Goal: Transaction & Acquisition: Purchase product/service

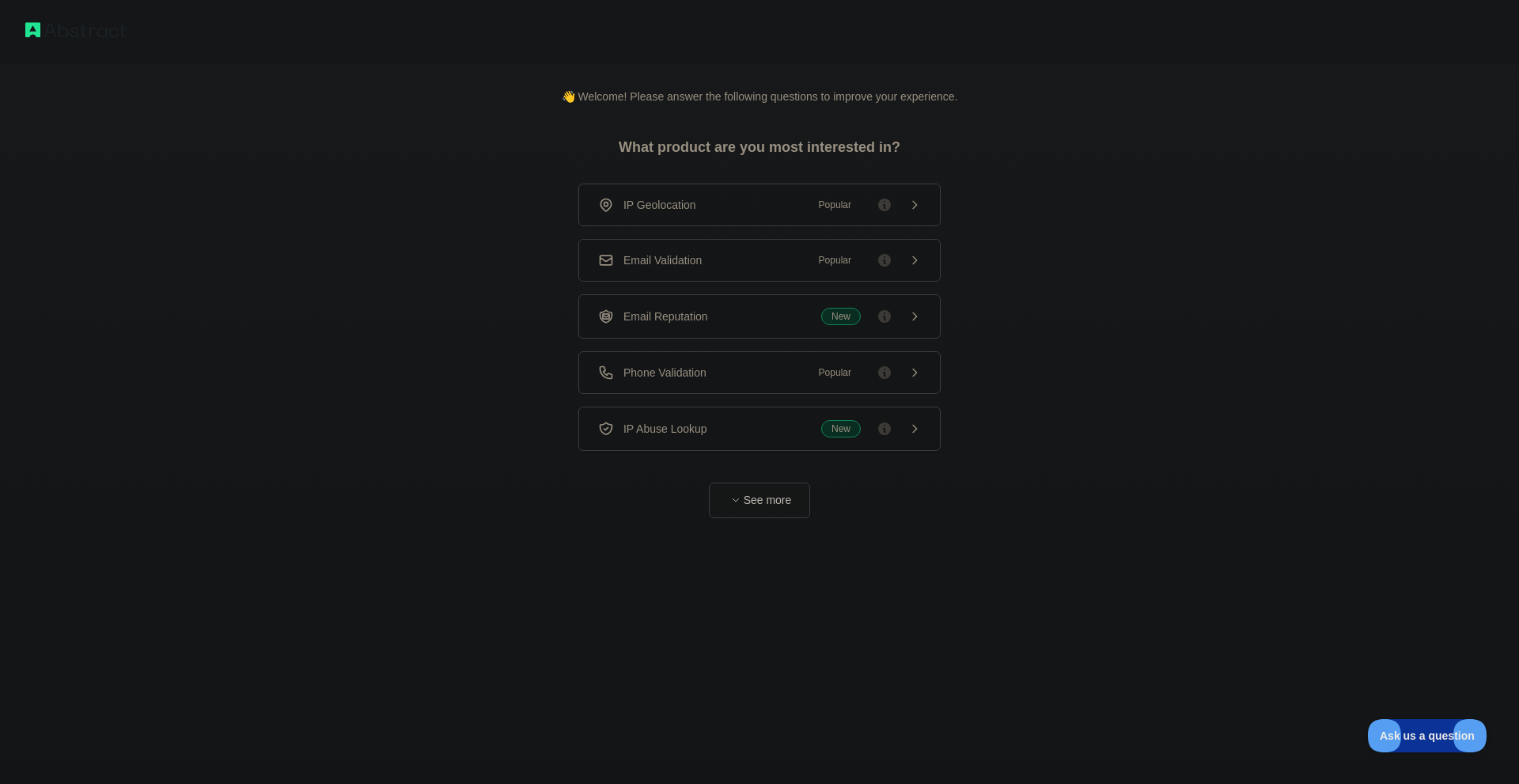
click at [752, 492] on button "See more" at bounding box center [760, 501] width 101 height 35
click at [688, 383] on div "Phone Validation Popular" at bounding box center [753, 372] width 363 height 43
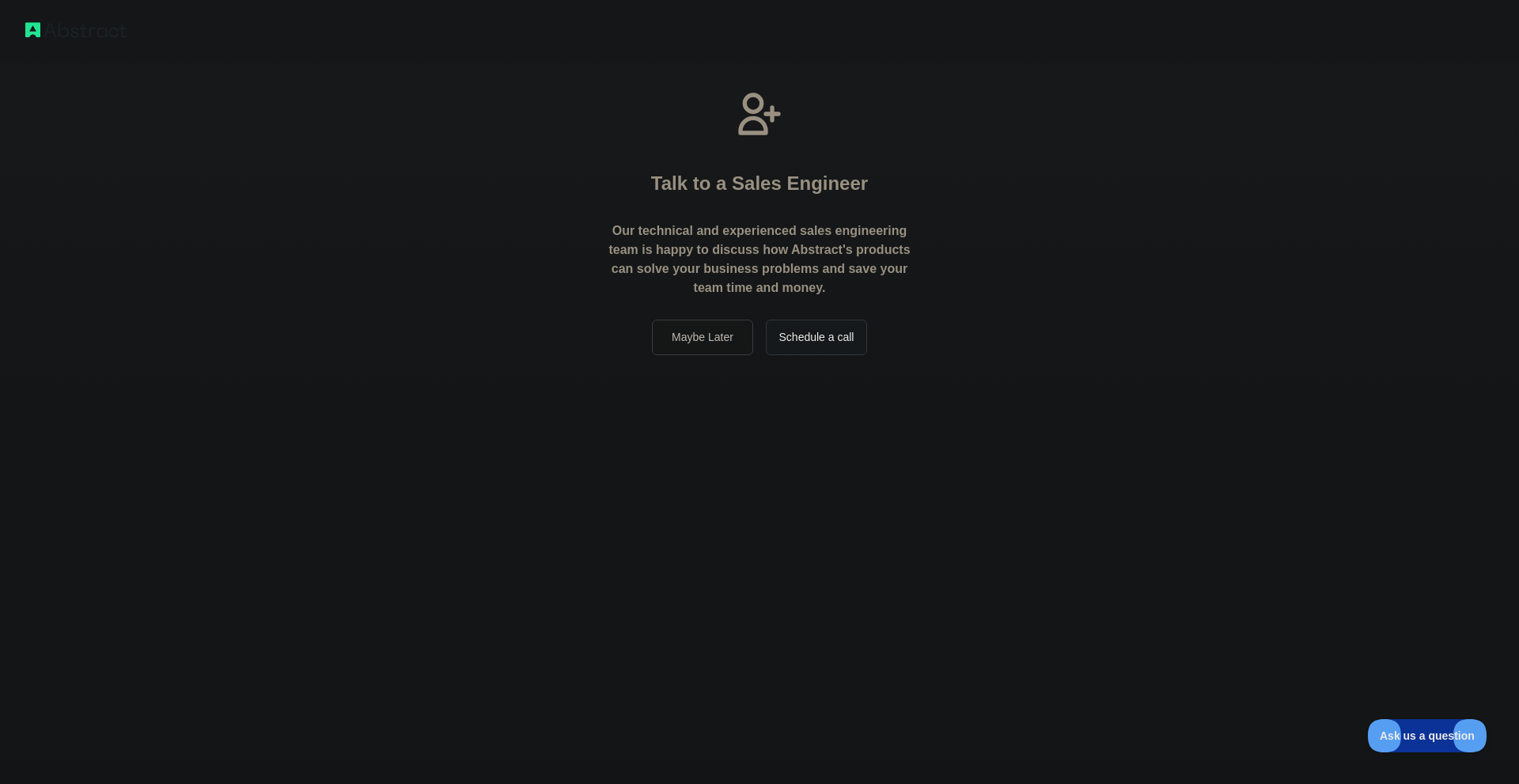
click at [701, 340] on button "Maybe Later" at bounding box center [702, 337] width 101 height 35
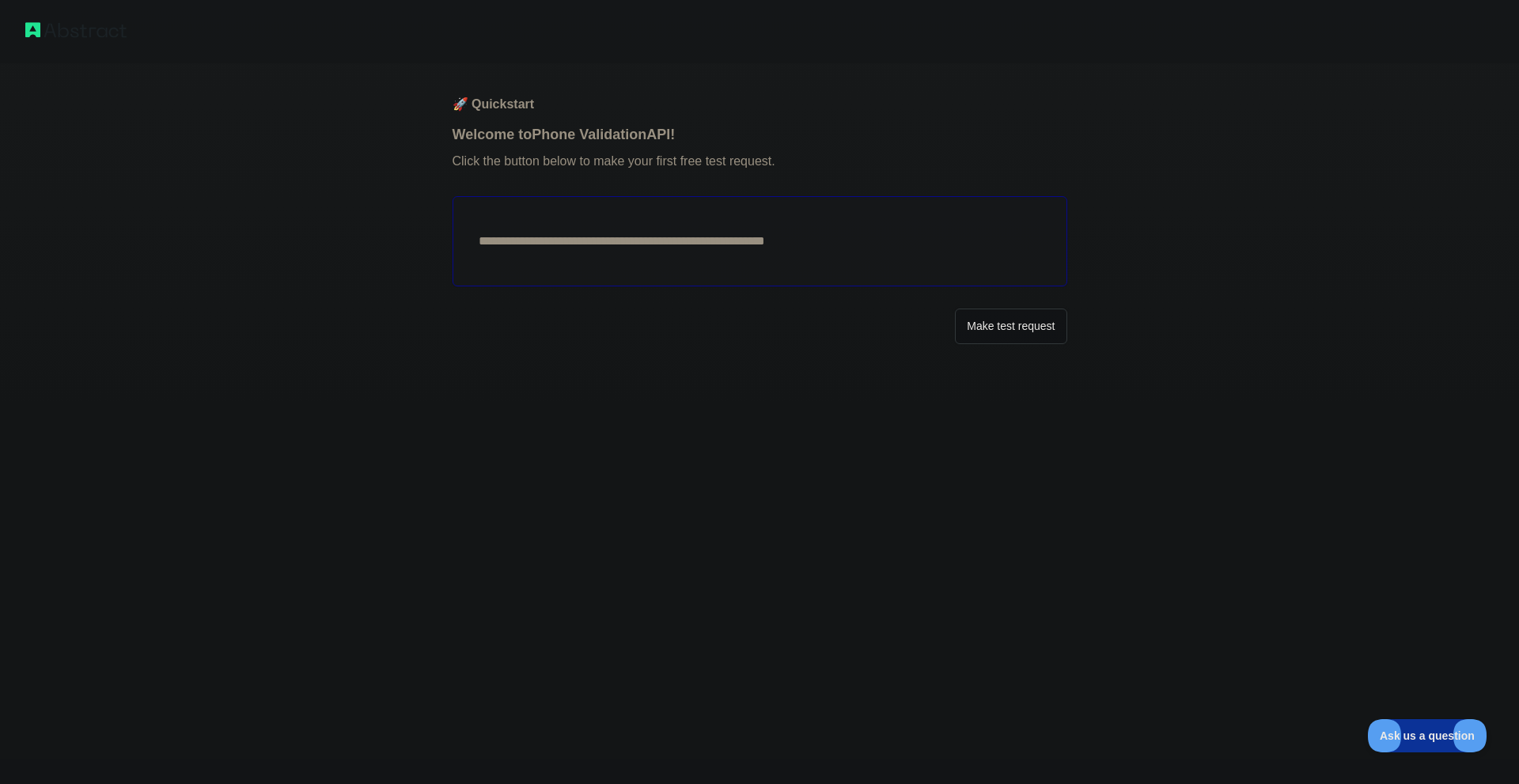
click at [1058, 330] on button "Make test request" at bounding box center [1010, 326] width 112 height 35
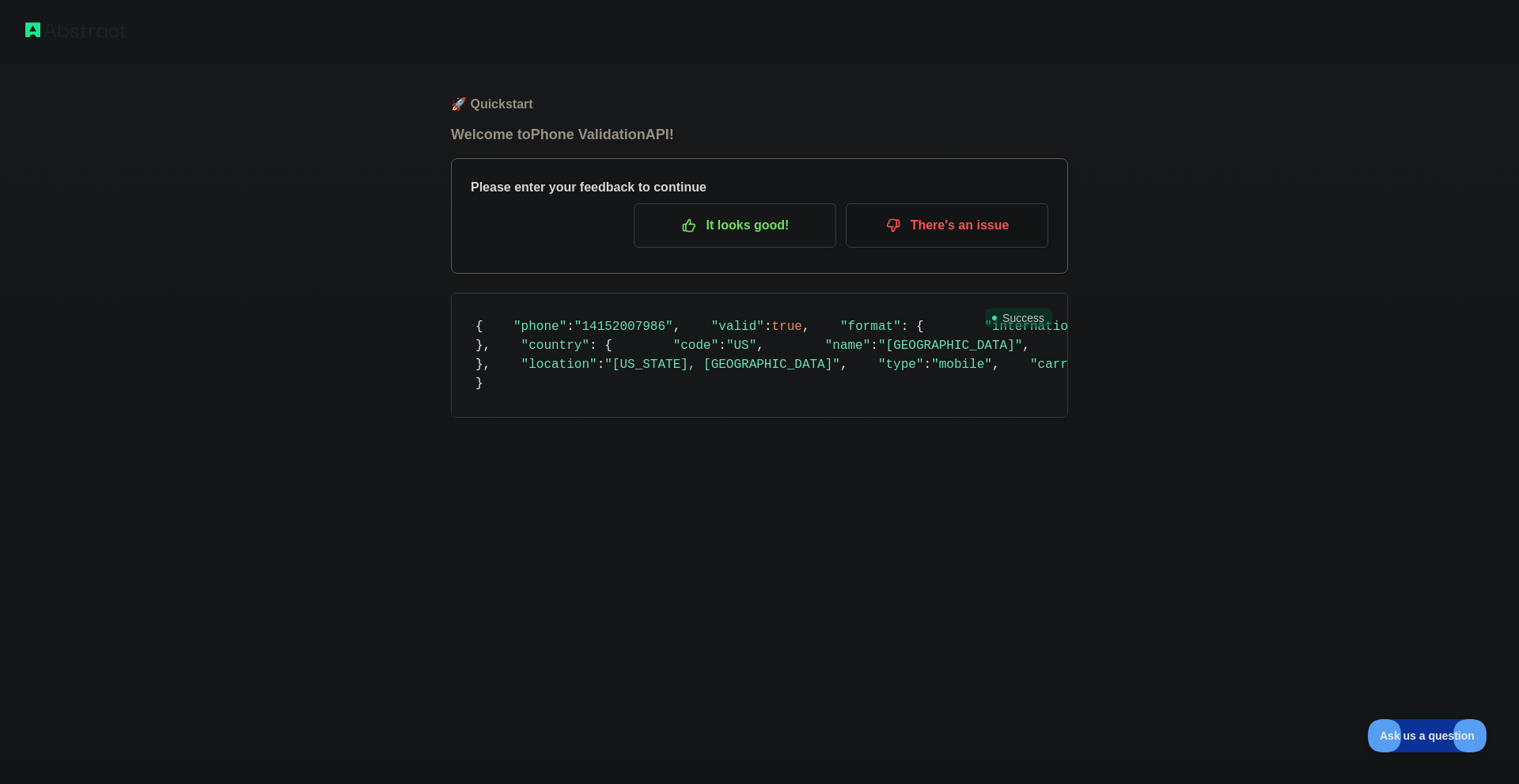
click at [775, 219] on p "It looks good!" at bounding box center [735, 225] width 179 height 27
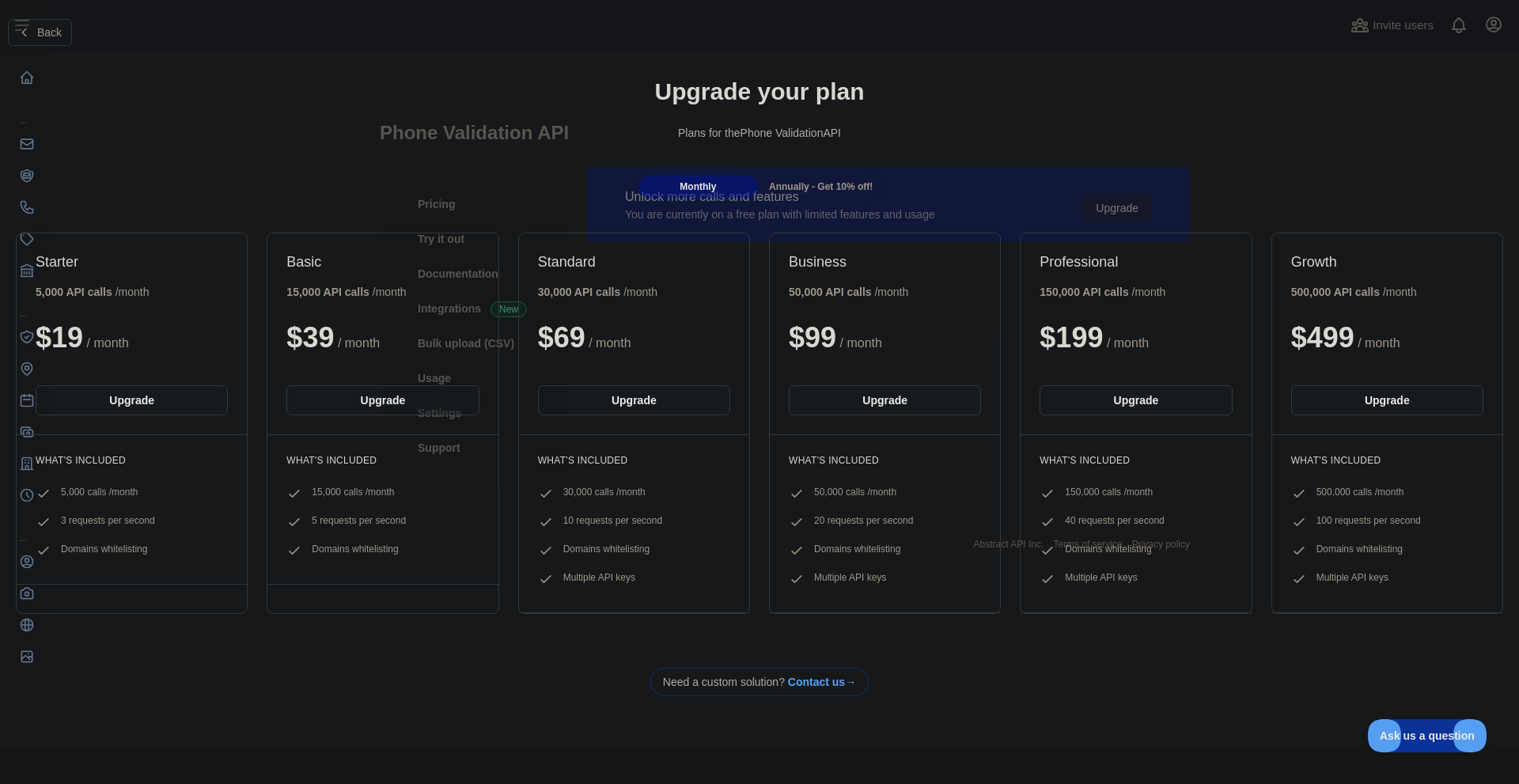
click at [43, 83] on h1 "Upgrade your plan" at bounding box center [760, 92] width 1494 height 28
click at [41, 30] on span "Back" at bounding box center [49, 33] width 25 height 12
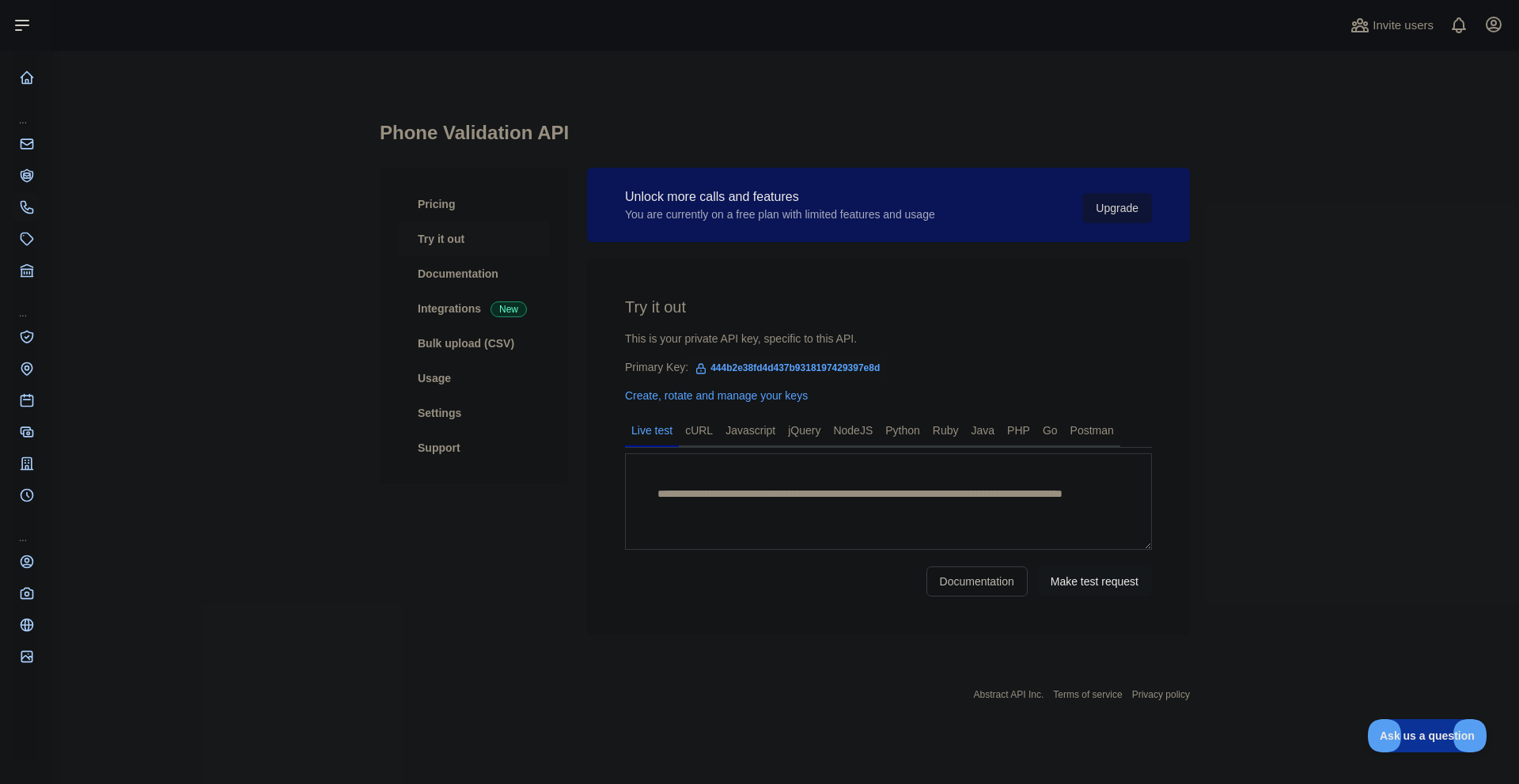
click at [827, 368] on span "444b2e38fd4d437b9318197429397e8d" at bounding box center [787, 368] width 198 height 24
click at [775, 362] on span "444b2e38fd4d437b9318197429397e8d" at bounding box center [787, 368] width 198 height 24
click at [778, 367] on span "444b2e38fd4d437b9318197429397e8d" at bounding box center [787, 368] width 198 height 24
copy span "444b2e38fd4d437b9318197429397e8d"
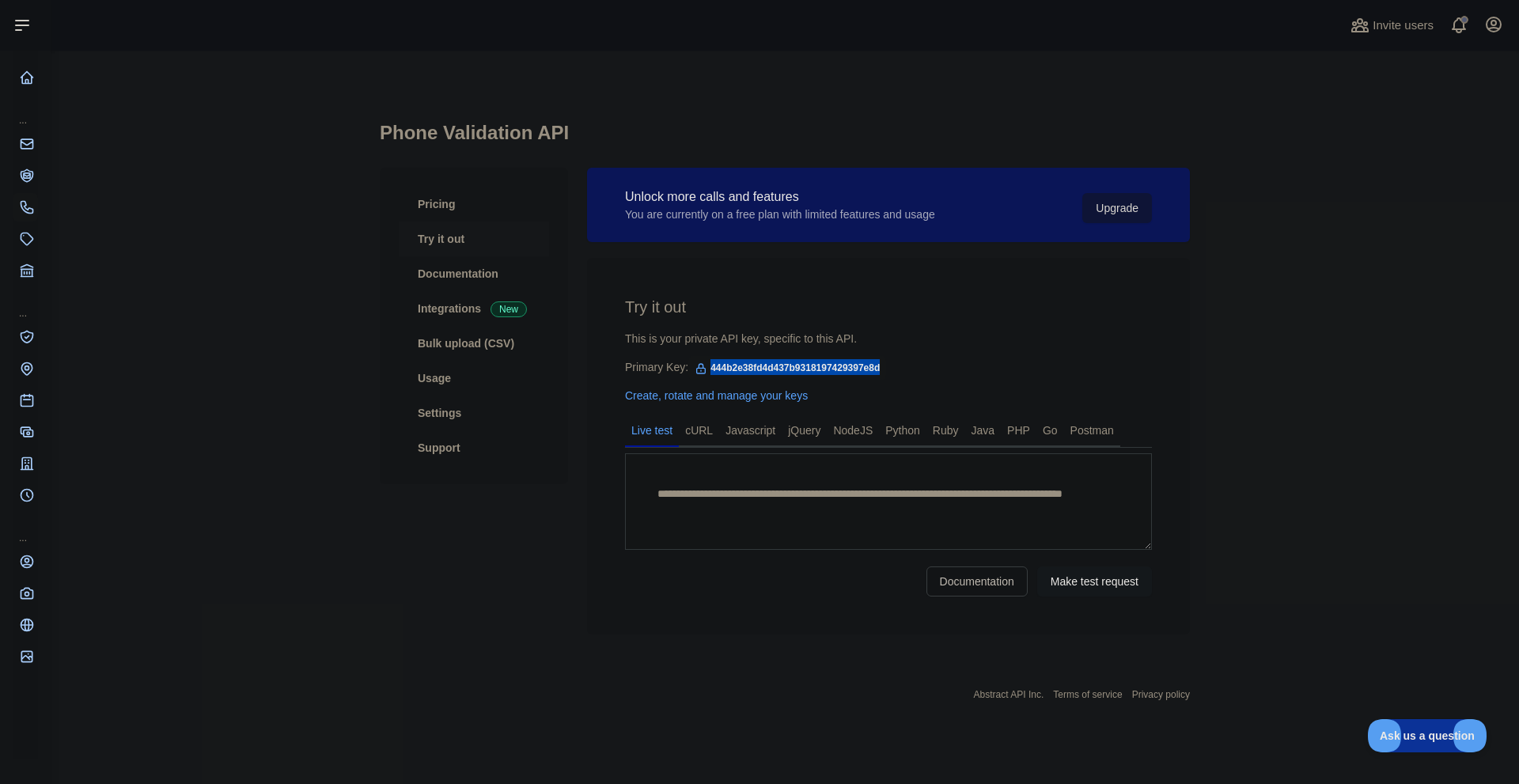
click at [426, 245] on link "Try it out" at bounding box center [473, 239] width 150 height 35
click at [451, 244] on link "Try it out" at bounding box center [473, 239] width 150 height 35
click at [456, 261] on link "Documentation" at bounding box center [473, 274] width 150 height 35
click at [443, 232] on link "Try it out" at bounding box center [473, 239] width 150 height 35
click at [452, 240] on link "Try it out" at bounding box center [473, 239] width 150 height 35
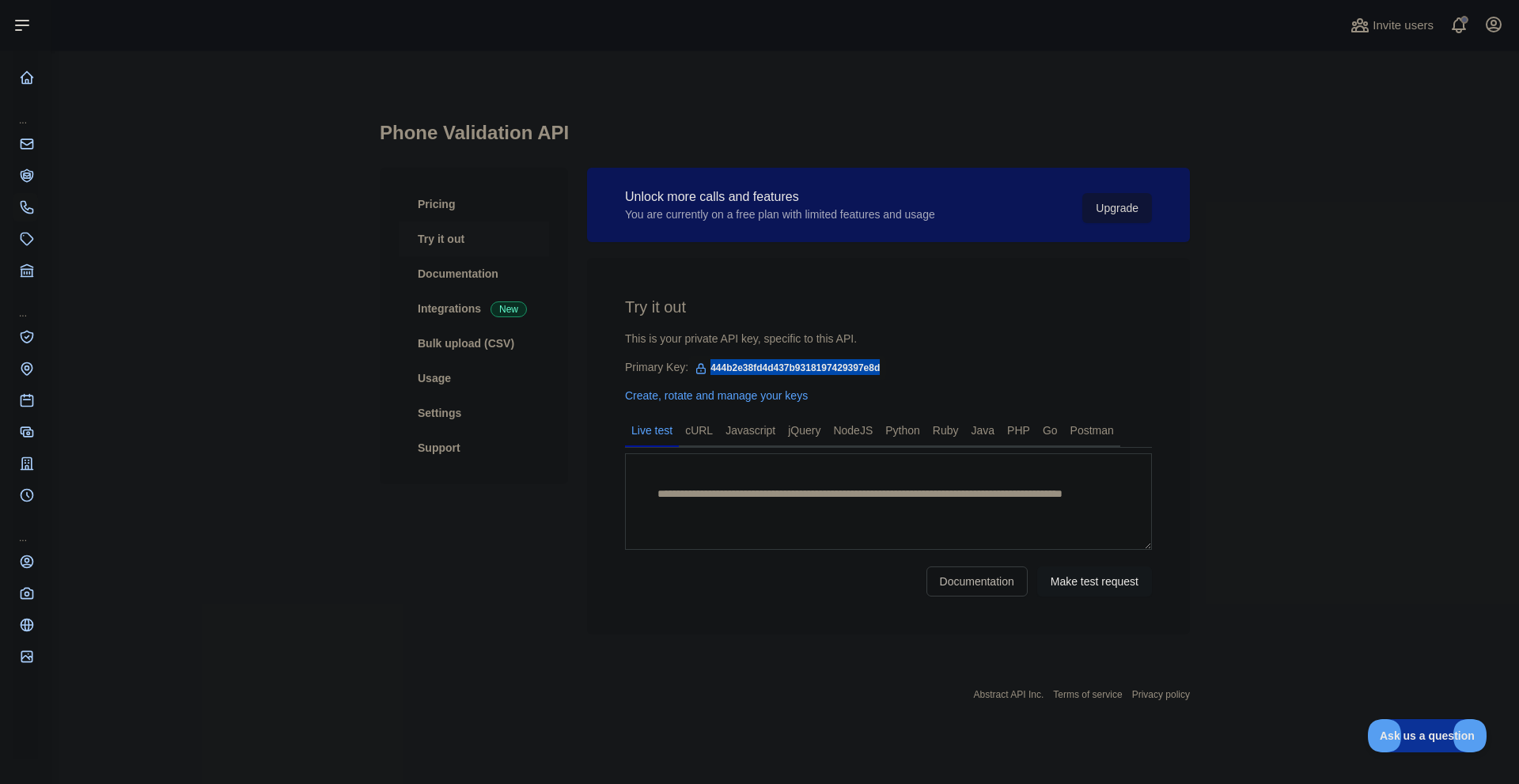
click at [828, 365] on span "444b2e38fd4d437b9318197429397e8d" at bounding box center [787, 368] width 198 height 24
copy span "444b2e38fd4d437b9318197429397e8d"
click at [443, 238] on link "Try it out" at bounding box center [473, 239] width 150 height 35
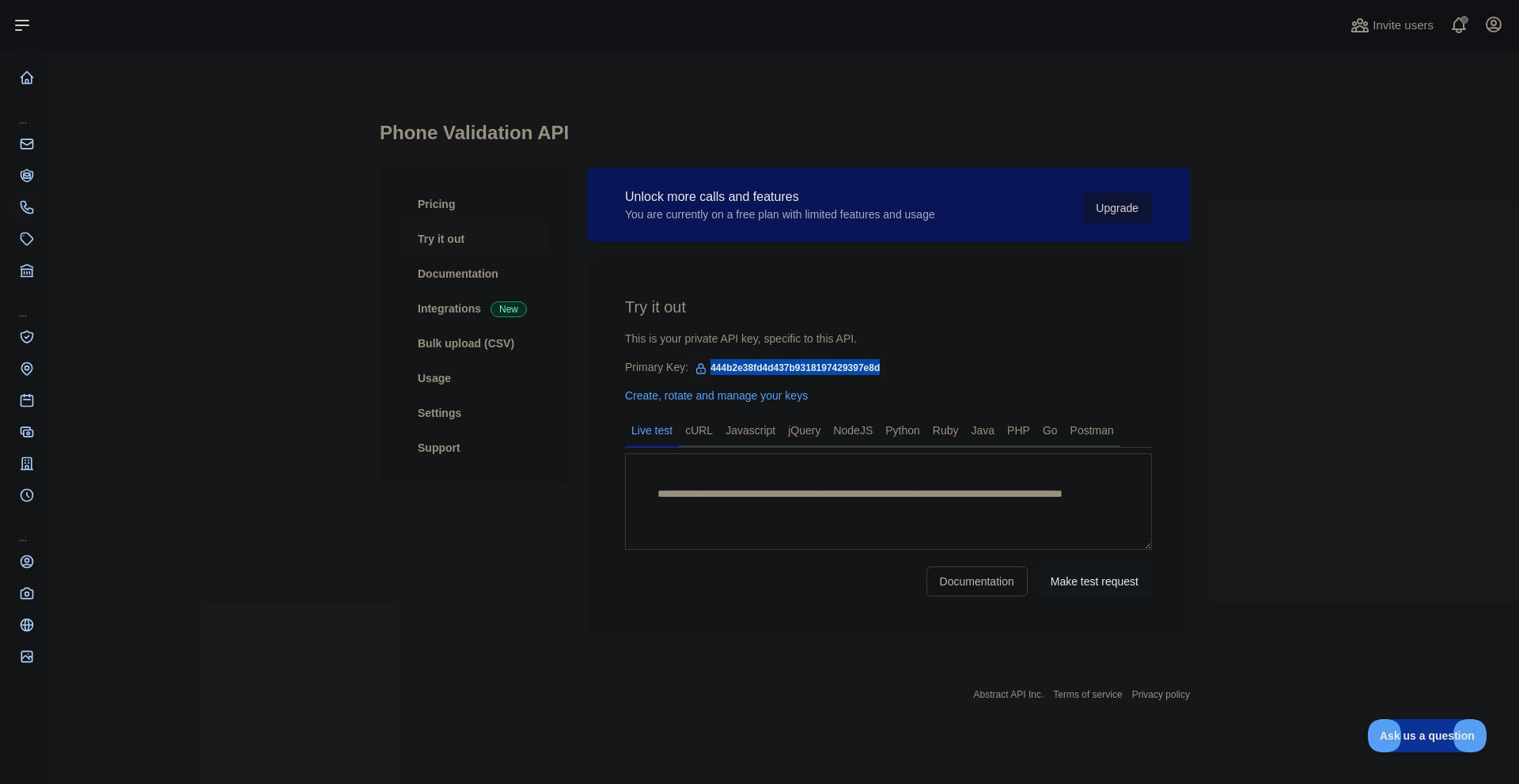
click at [443, 238] on link "Try it out" at bounding box center [473, 239] width 150 height 35
click at [438, 231] on link "Try it out" at bounding box center [473, 239] width 150 height 35
click at [431, 236] on link "Try it out" at bounding box center [473, 239] width 150 height 35
click at [430, 236] on link "Try it out" at bounding box center [473, 239] width 150 height 35
click at [457, 243] on link "Try it out" at bounding box center [473, 239] width 150 height 35
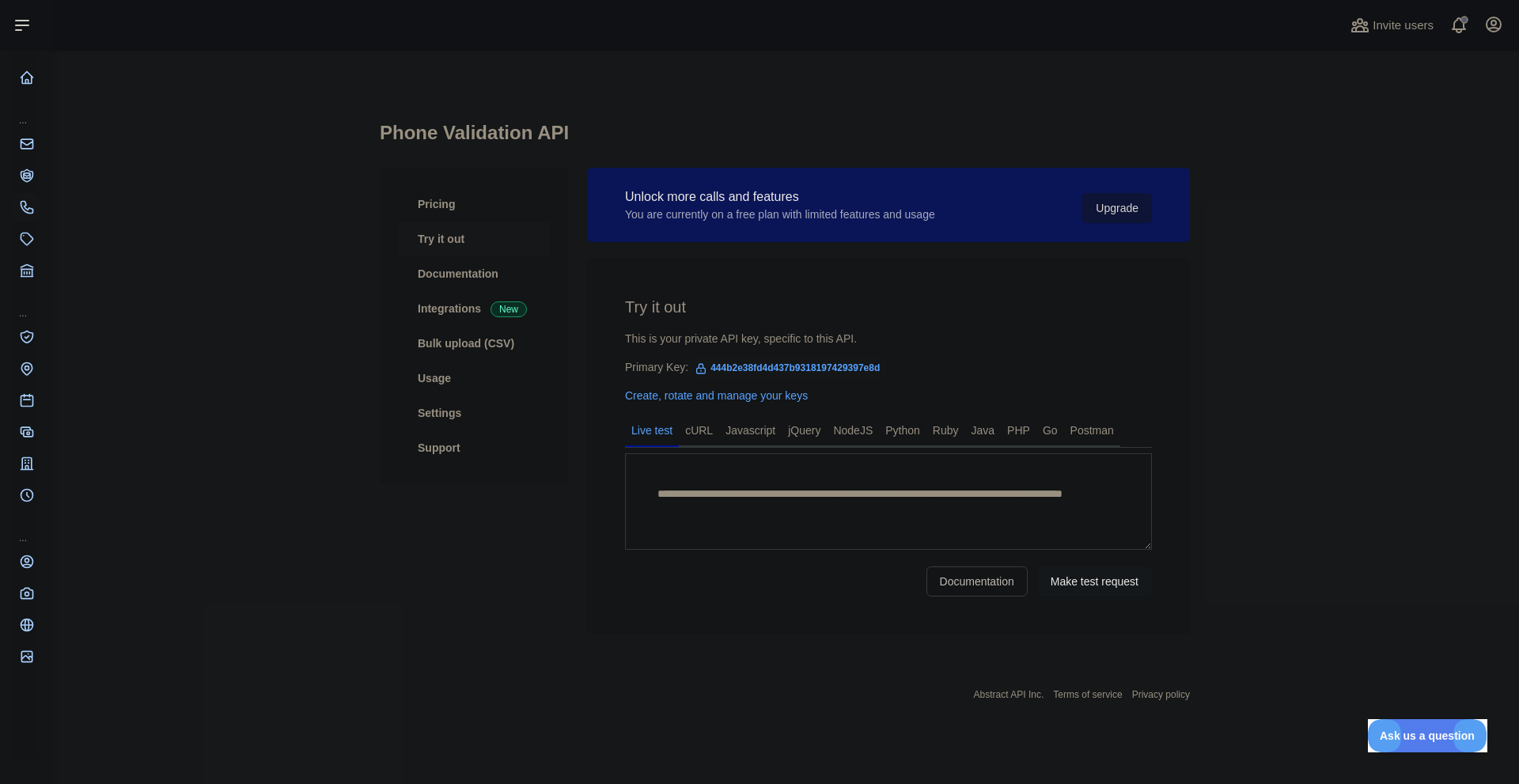
click at [437, 240] on link "Try it out" at bounding box center [473, 239] width 150 height 35
click at [447, 244] on link "Try it out" at bounding box center [473, 239] width 150 height 35
click at [447, 241] on link "Try it out" at bounding box center [473, 239] width 150 height 35
click at [436, 234] on link "Try it out" at bounding box center [473, 239] width 150 height 35
click at [447, 249] on link "Try it out" at bounding box center [473, 239] width 150 height 35
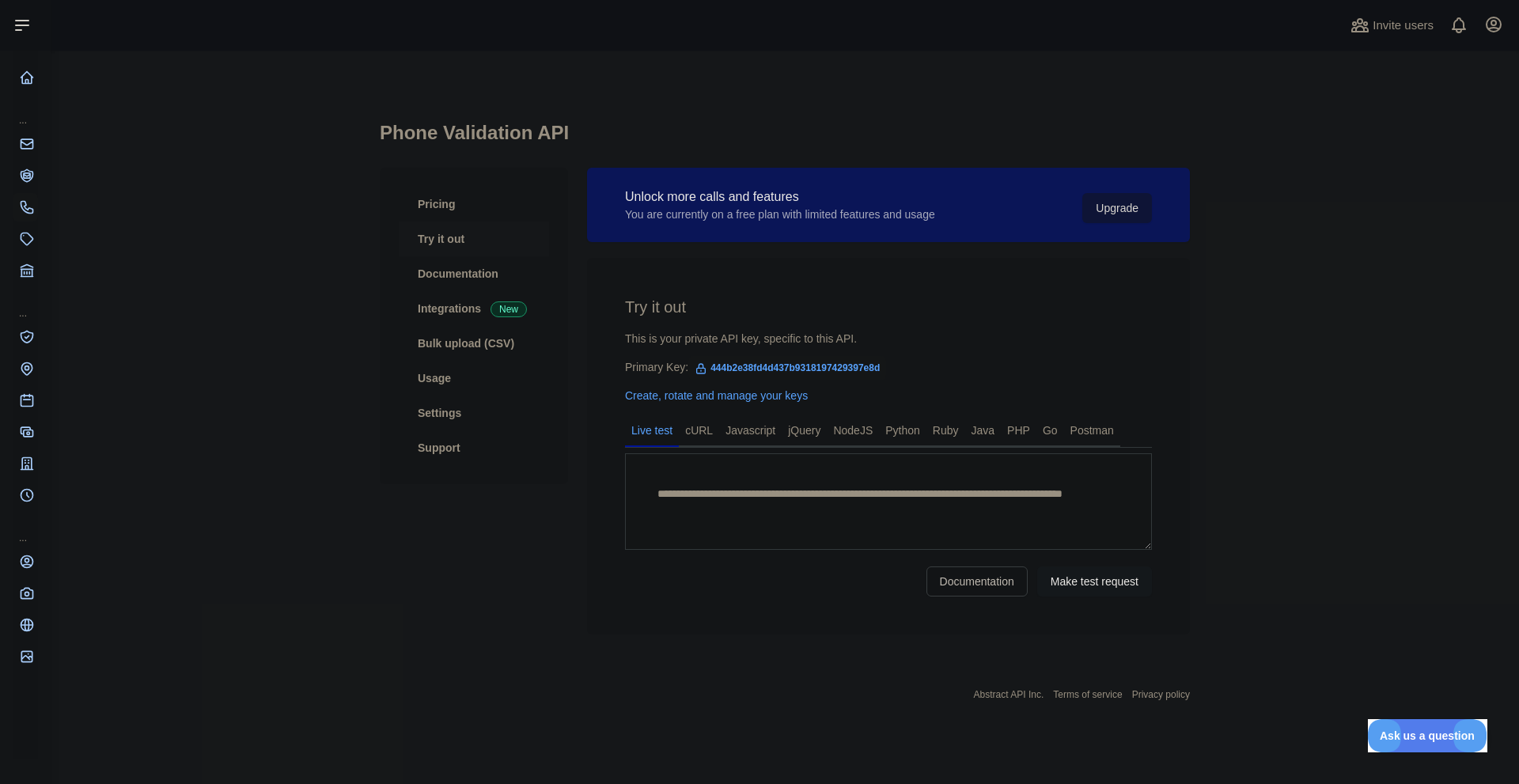
click at [442, 239] on link "Try it out" at bounding box center [473, 239] width 150 height 35
click at [453, 272] on link "Documentation" at bounding box center [473, 274] width 150 height 35
click at [423, 189] on link "Pricing" at bounding box center [473, 204] width 150 height 35
